Goal: Task Accomplishment & Management: Manage account settings

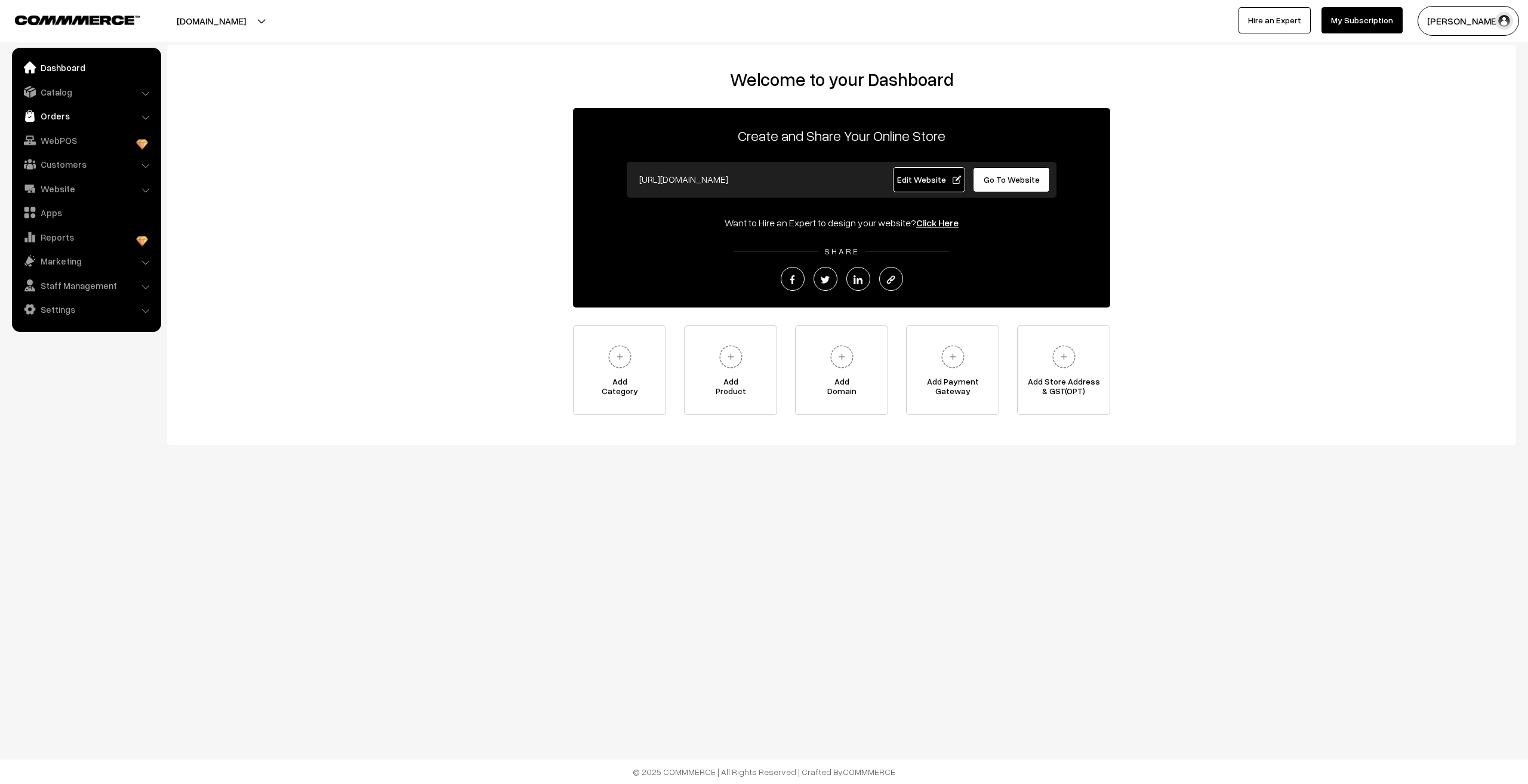
click at [51, 116] on link "Orders" at bounding box center [86, 116] width 142 height 21
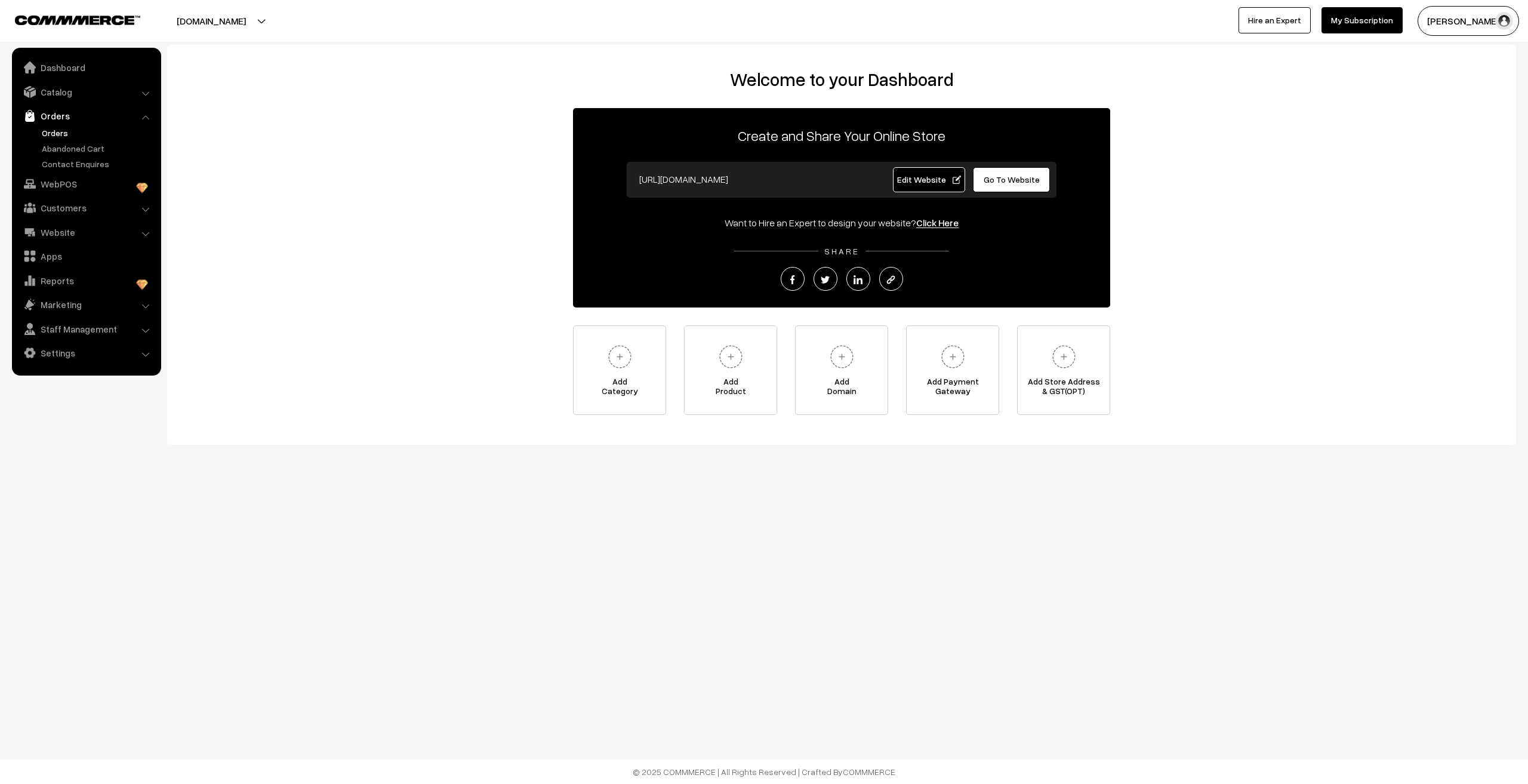
click at [54, 133] on link "Orders" at bounding box center [97, 133] width 118 height 13
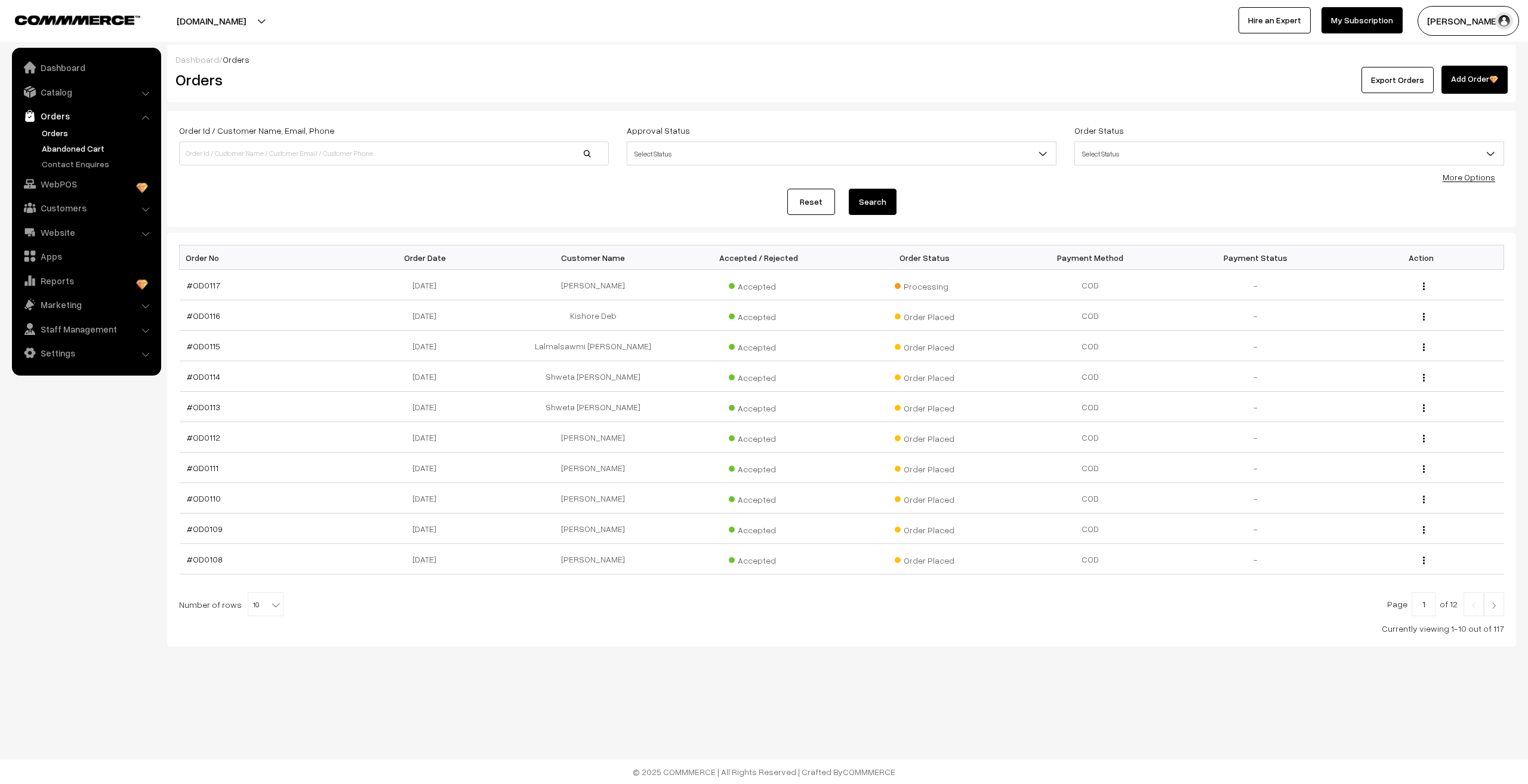
click at [84, 148] on link "Abandoned Cart" at bounding box center [97, 148] width 118 height 13
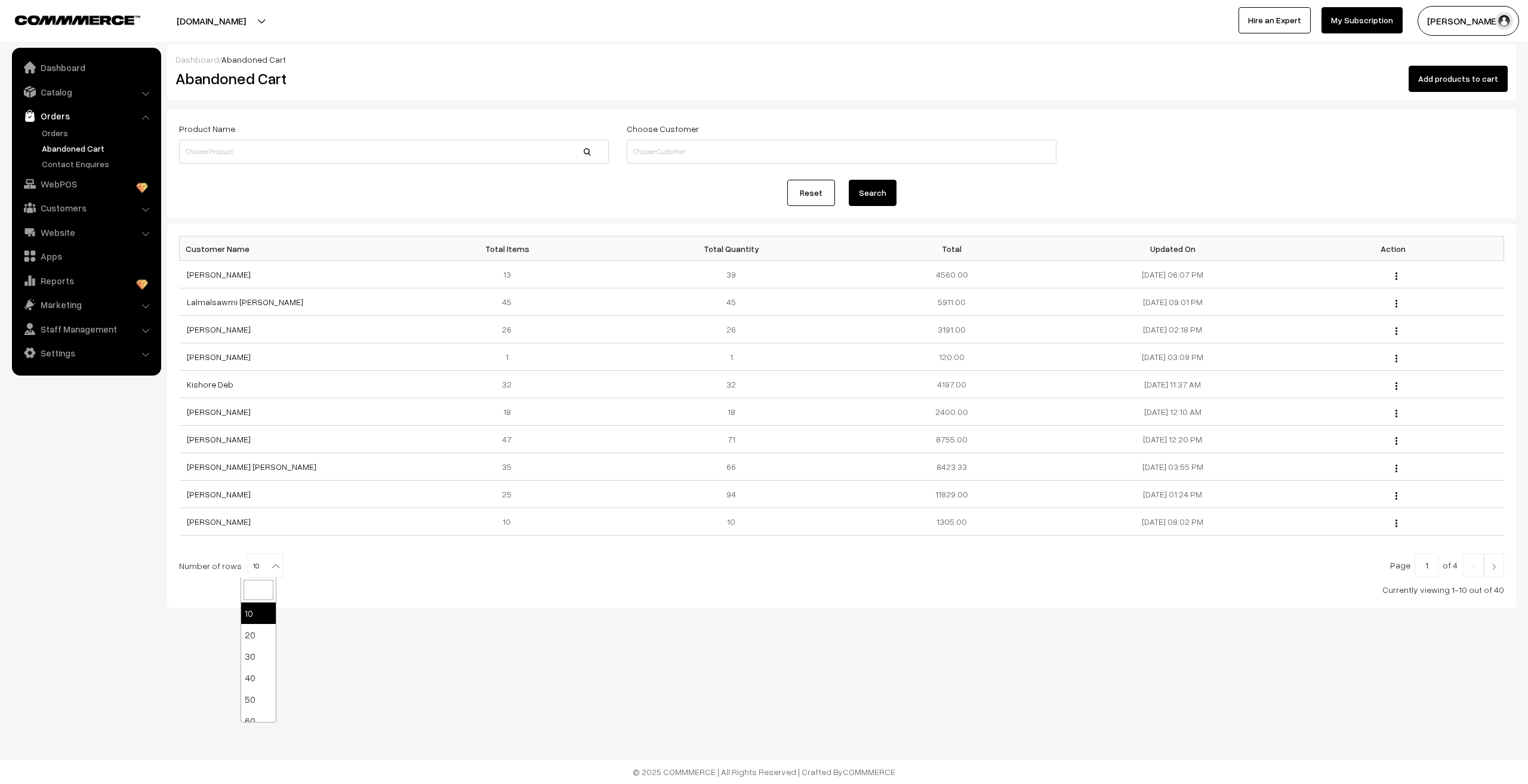
click at [256, 569] on span "10" at bounding box center [265, 565] width 35 height 24
select select "100"
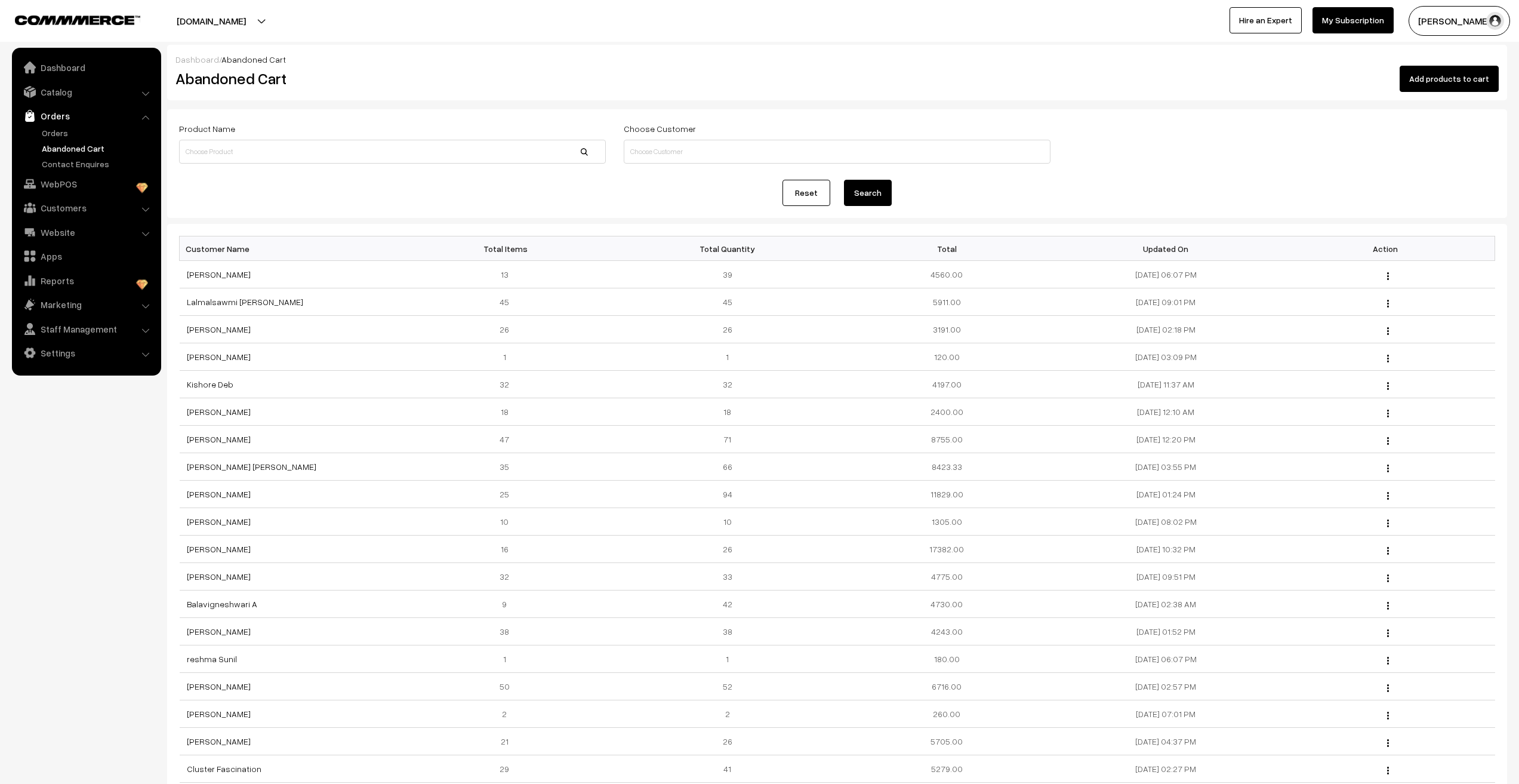
click at [545, 206] on form "Product Name Choose Customer Reset Search" at bounding box center [837, 163] width 1340 height 109
click at [190, 271] on link "Saad Mohiuddin" at bounding box center [219, 273] width 64 height 10
